Goal: Transaction & Acquisition: Purchase product/service

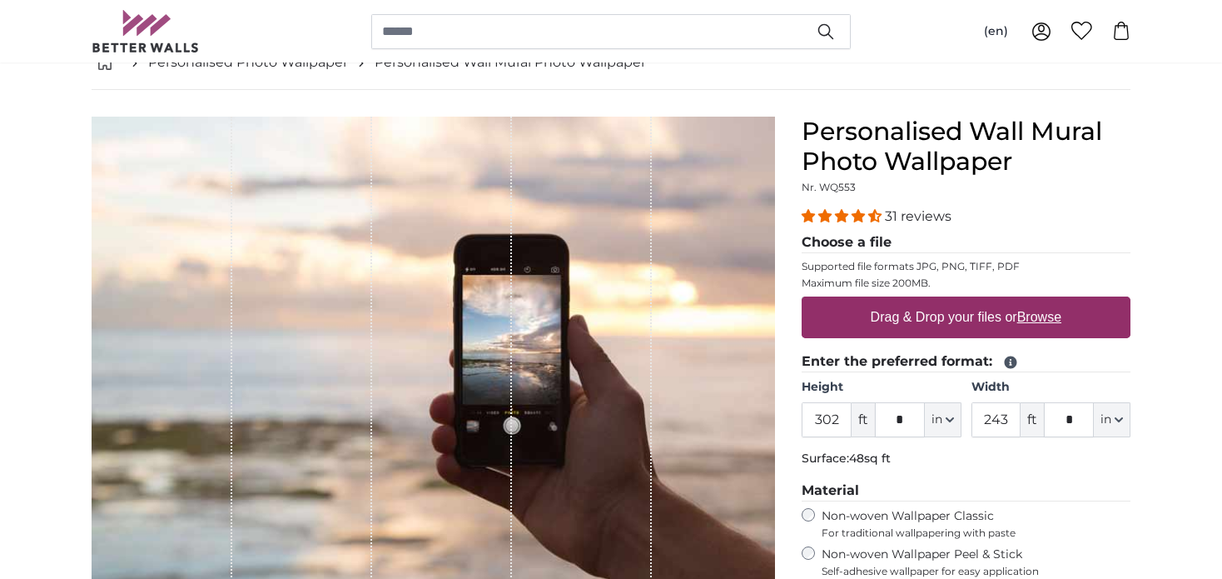
scroll to position [183, 0]
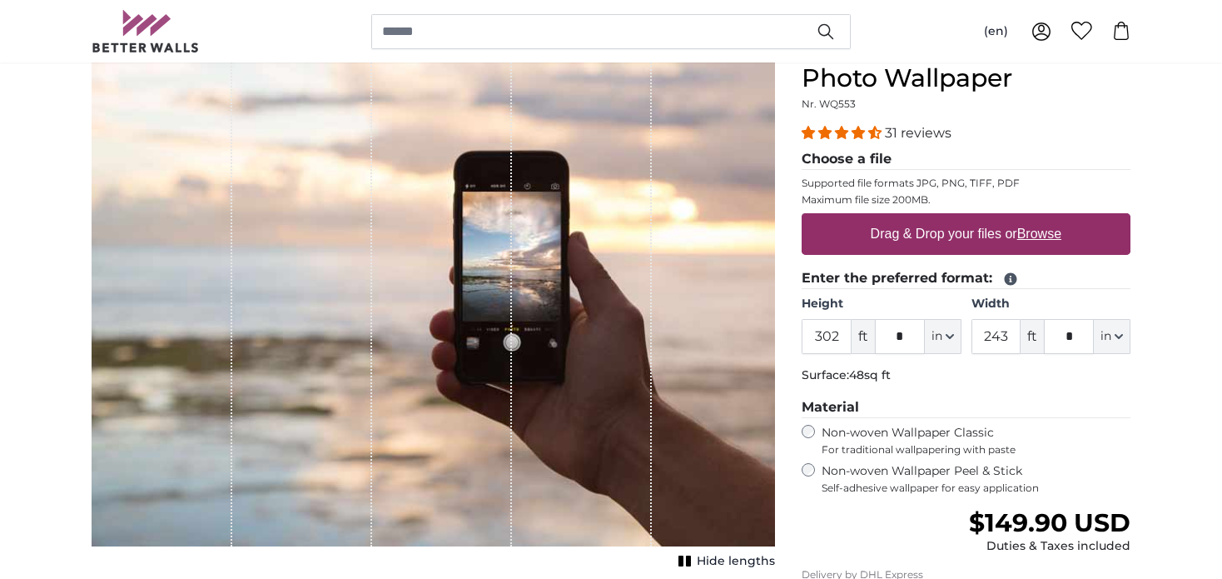
click at [932, 231] on label "Drag & Drop your files or Browse" at bounding box center [966, 233] width 204 height 33
click at [932, 218] on input "Drag & Drop your files or Browse" at bounding box center [966, 215] width 329 height 5
type input "**********"
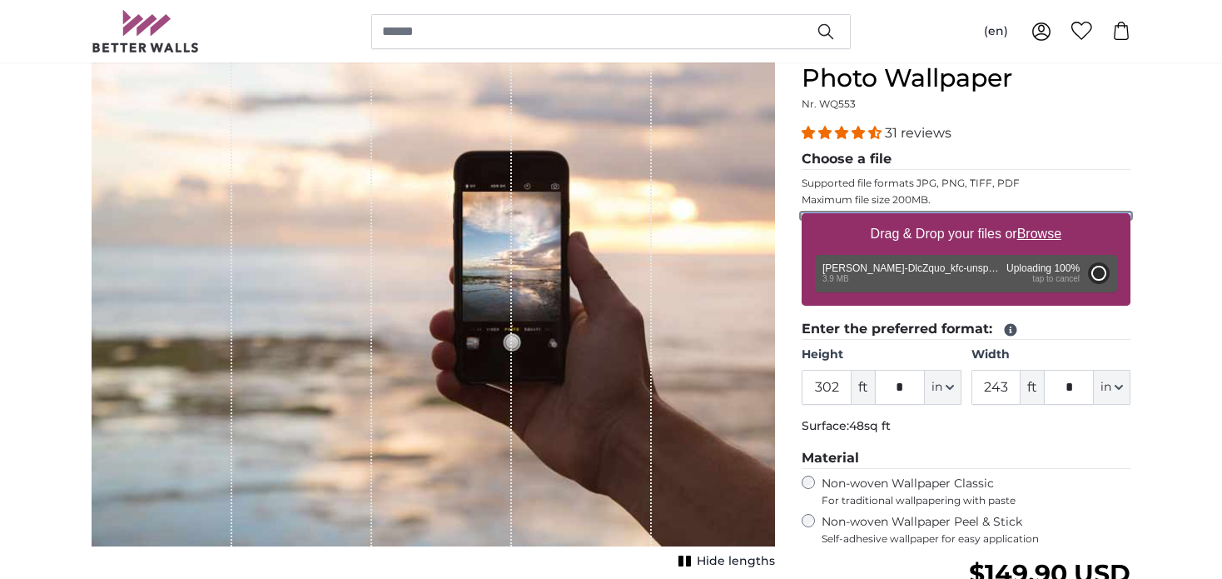
type input "6"
type input "3"
type input "****"
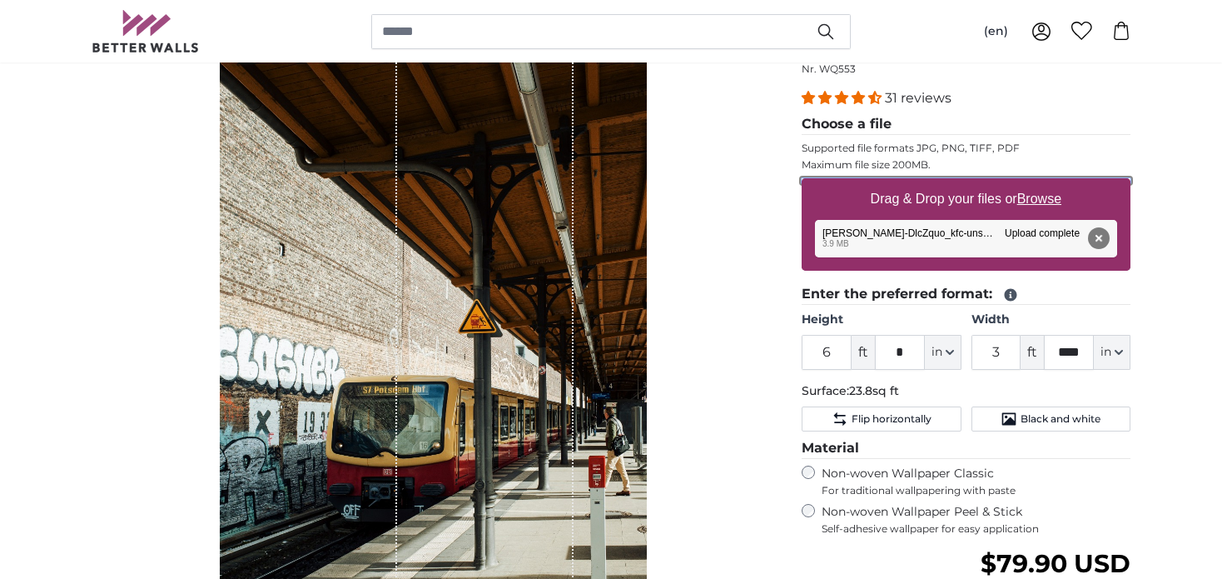
scroll to position [266, 0]
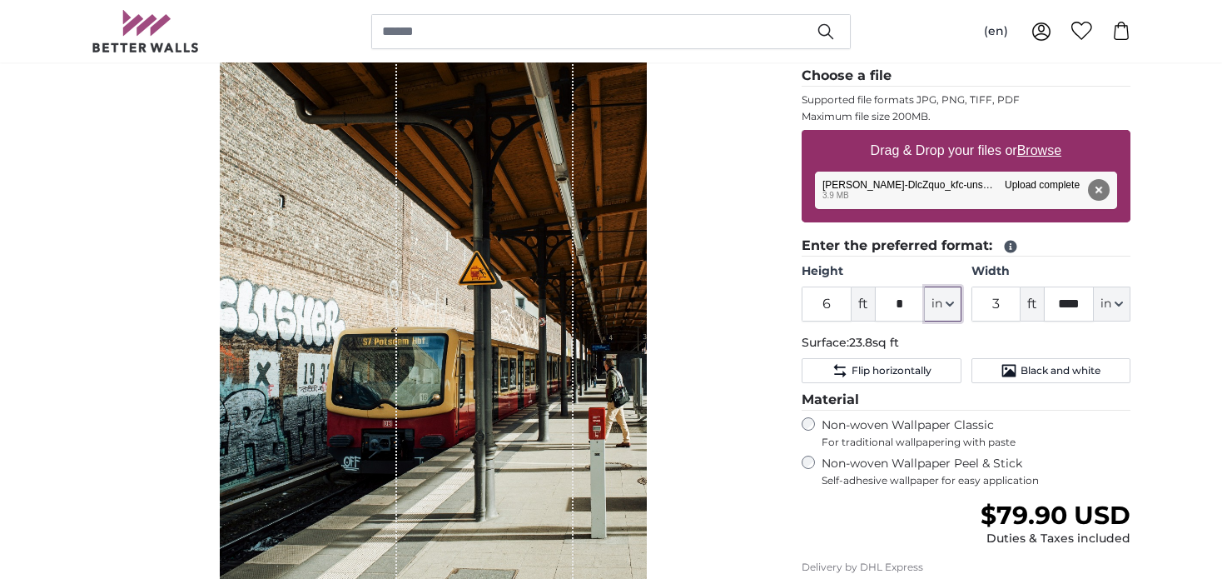
click at [941, 303] on span "in" at bounding box center [937, 304] width 11 height 17
click at [935, 346] on link "Centimeter (cm)" at bounding box center [943, 346] width 147 height 30
type input "182.9"
type input "120.7"
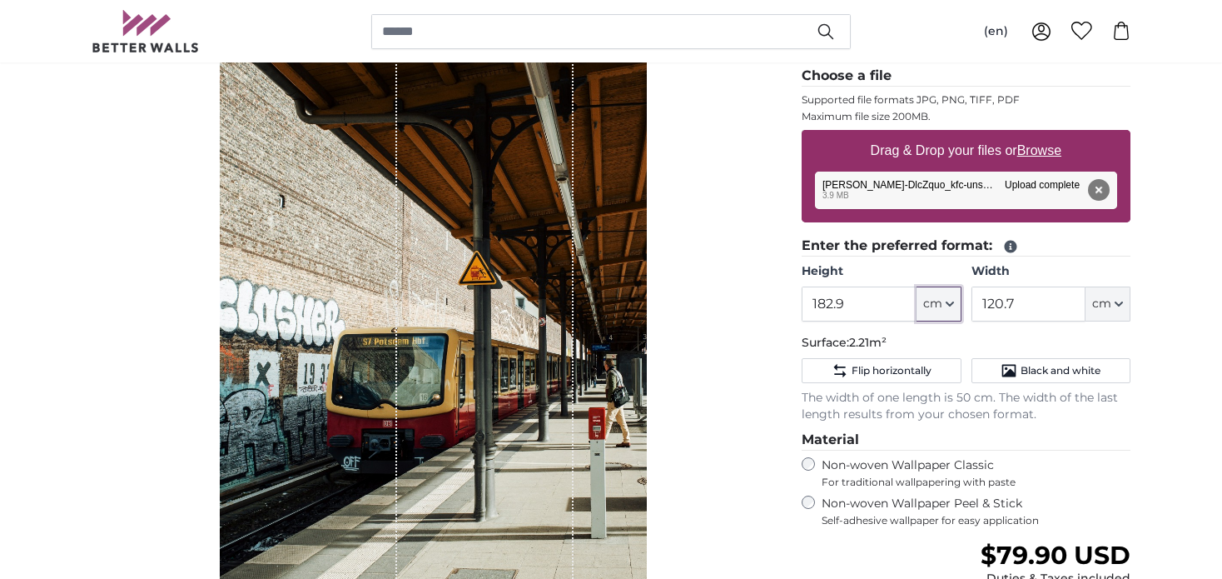
click at [948, 306] on icon "button" at bounding box center [950, 304] width 8 height 8
click at [903, 384] on link "Inches (inch)" at bounding box center [939, 376] width 147 height 30
type input "72"
type input "47.5"
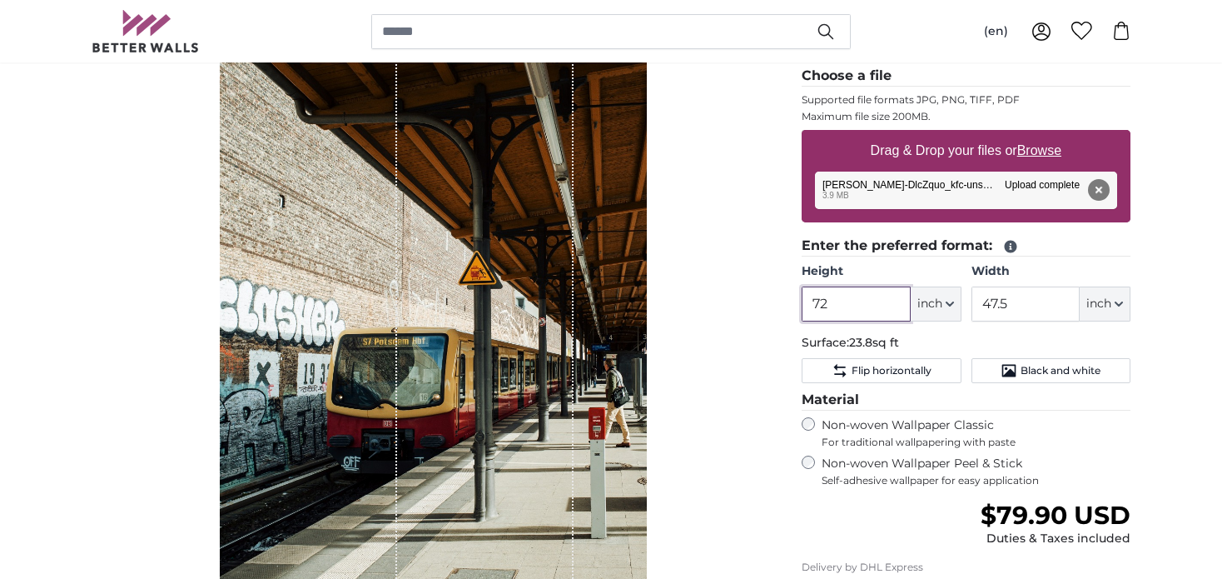
drag, startPoint x: 837, startPoint y: 293, endPoint x: 767, endPoint y: 299, distance: 70.2
click at [767, 299] on product-detail "Cancel Crop image Hide lengths Personalised Wall Mural Photo Wallpaper Nr. WQ55…" at bounding box center [611, 347] width 1066 height 849
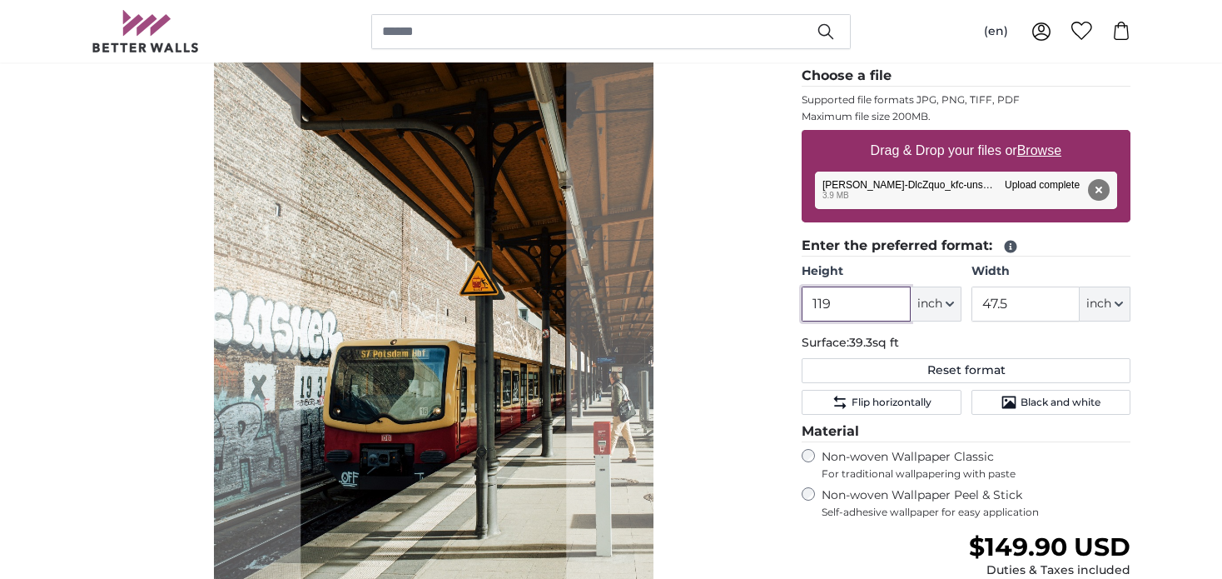
type input "119"
drag, startPoint x: 1042, startPoint y: 301, endPoint x: 949, endPoint y: 318, distance: 93.9
click at [949, 318] on div "Height 119 ft * inch Centimeter (cm) Inches (inch) Feet (ft. in.) Width 47.5 ft…" at bounding box center [966, 292] width 329 height 58
type input "96"
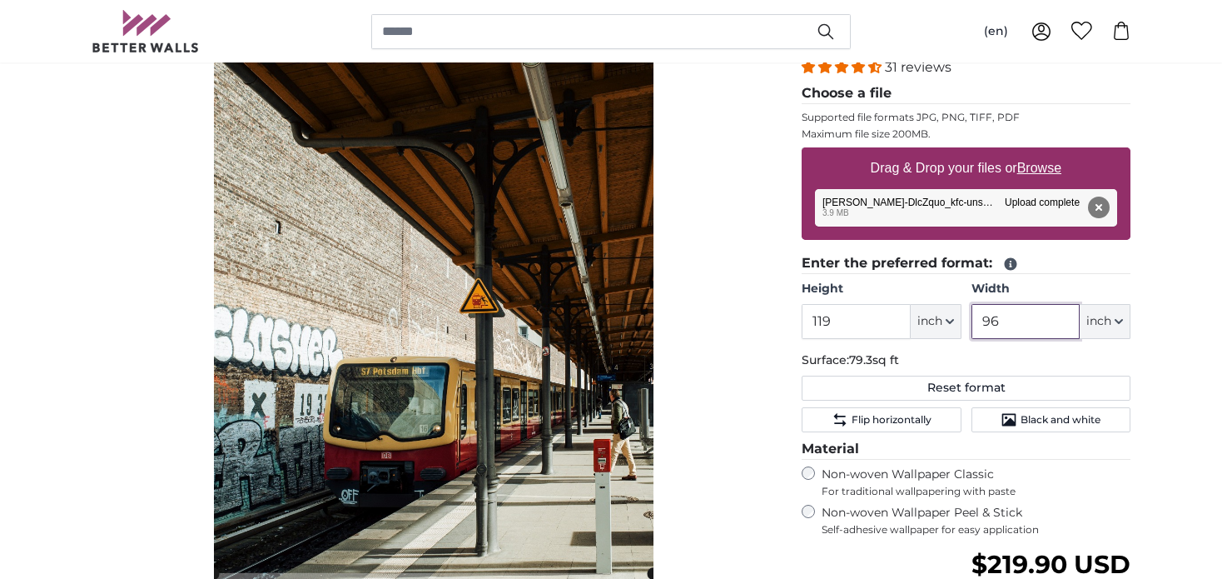
scroll to position [266, 0]
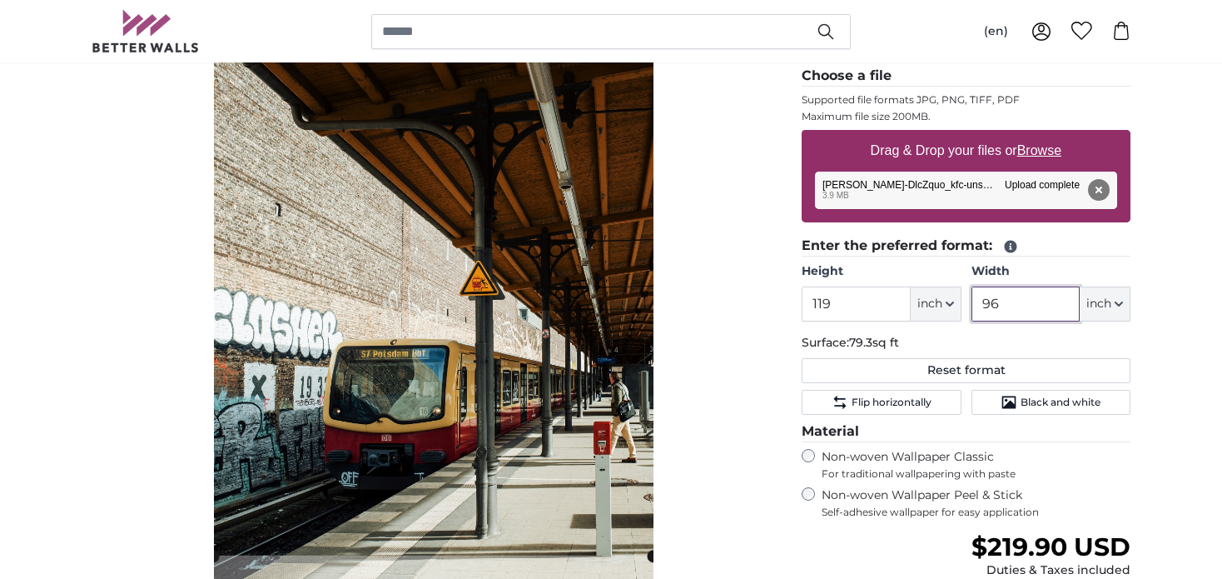
type input "96"
